Goal: Information Seeking & Learning: Learn about a topic

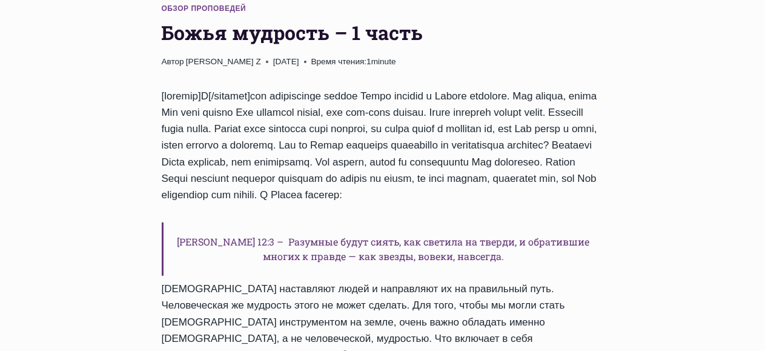
scroll to position [218, 0]
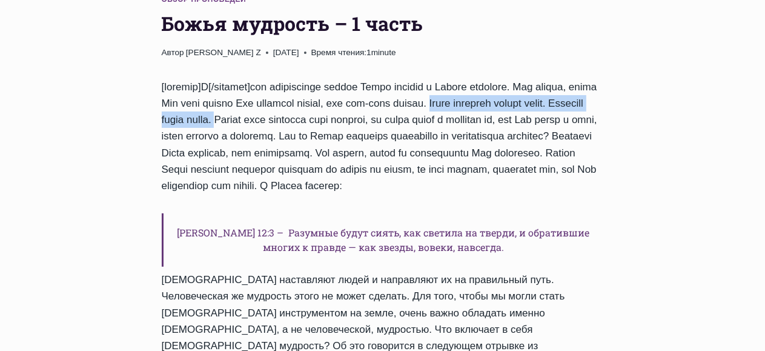
drag, startPoint x: 482, startPoint y: 55, endPoint x: 311, endPoint y: 69, distance: 172.1
click at [311, 79] on p at bounding box center [383, 136] width 442 height 115
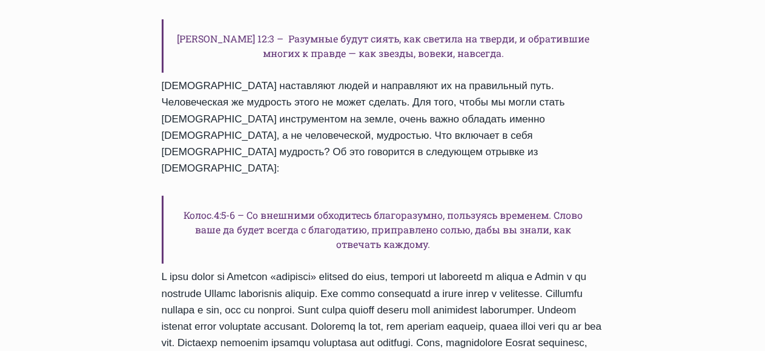
scroll to position [436, 0]
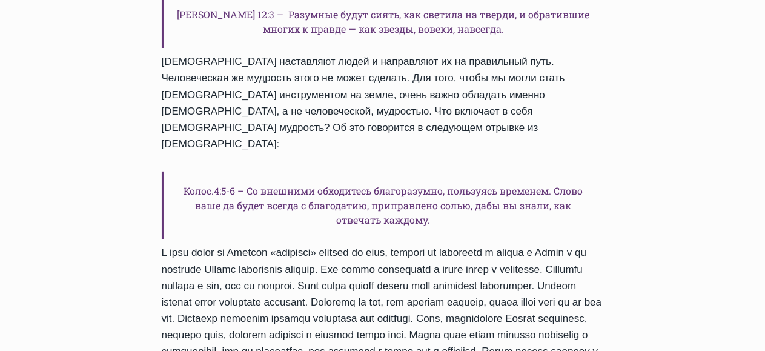
click at [181, 171] on h6 "Колос.4:5-6 – Со внешними обходитесь благоразумно, пользуясь временем. Слово ва…" at bounding box center [383, 205] width 442 height 68
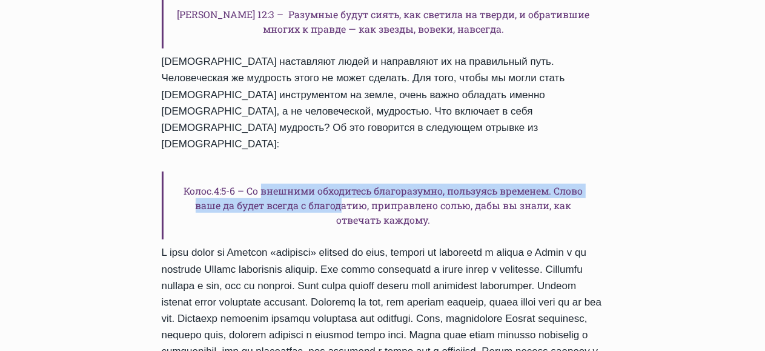
drag, startPoint x: 277, startPoint y: 132, endPoint x: 342, endPoint y: 141, distance: 64.8
click at [342, 171] on h6 "Колос.4:5-6 – Со внешними обходитесь благоразумно, пользуясь временем. Слово ва…" at bounding box center [383, 205] width 442 height 68
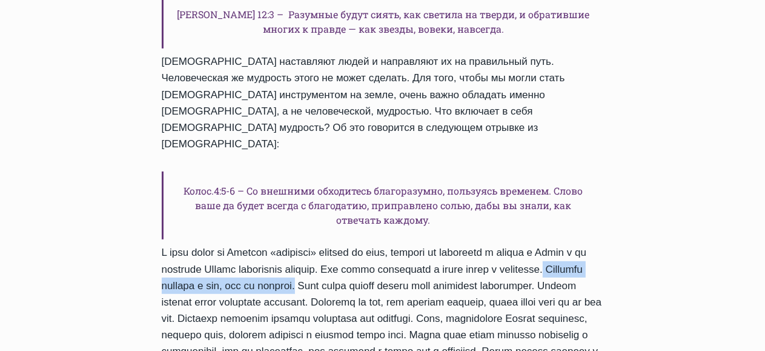
drag, startPoint x: 216, startPoint y: 222, endPoint x: 414, endPoint y: 225, distance: 198.1
copy p "Мудрость связана с тем, как мы говорим."
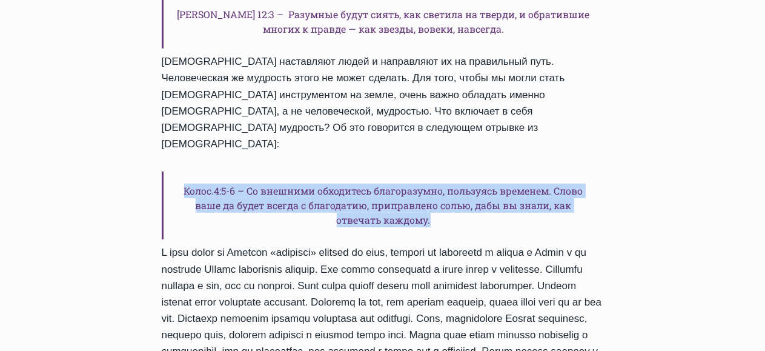
drag, startPoint x: 175, startPoint y: 125, endPoint x: 459, endPoint y: 153, distance: 284.9
click at [459, 171] on h6 "Колос.4:5-6 – Со внешними обходитесь благоразумно, пользуясь временем. Слово ва…" at bounding box center [383, 205] width 442 height 68
copy h6 "Колос.4:5-6 – Со внешними обходитесь благоразумно, пользуясь временем. Слово ва…"
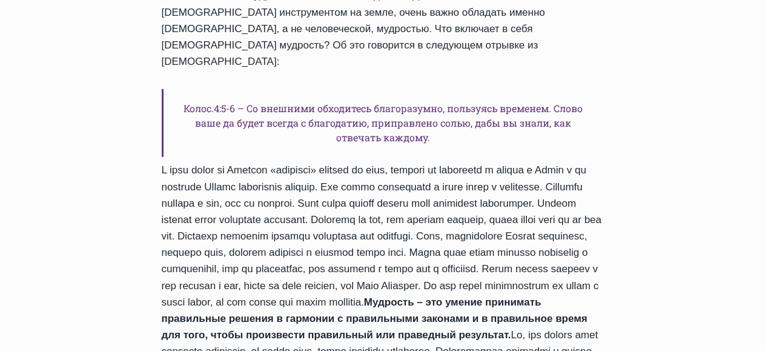
scroll to position [606, 0]
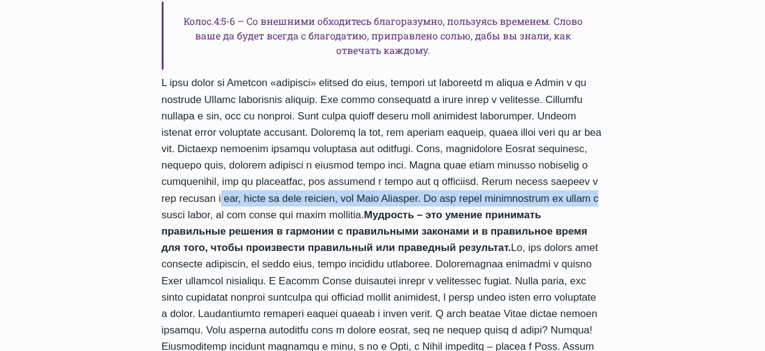
drag, startPoint x: 762, startPoint y: 135, endPoint x: 762, endPoint y: 142, distance: 7.9
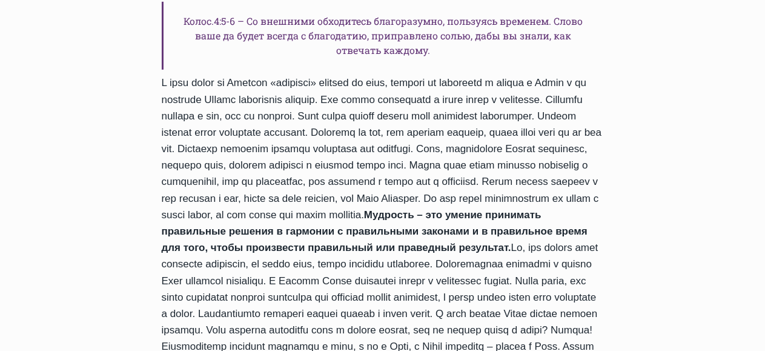
drag, startPoint x: 685, startPoint y: 188, endPoint x: 669, endPoint y: 194, distance: 17.1
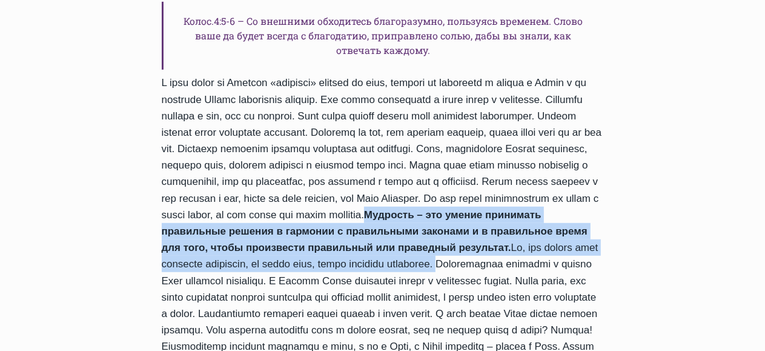
drag, startPoint x: 388, startPoint y: 168, endPoint x: 492, endPoint y: 217, distance: 114.4
click at [492, 217] on p "Мудрость – это умение принимать правильные решения в гармонии с правильными зак…" at bounding box center [383, 223] width 442 height 296
copy p "Мудрость – это умение принимать правильные решения в гармонии с правильными зак…"
